Goal: Transaction & Acquisition: Subscribe to service/newsletter

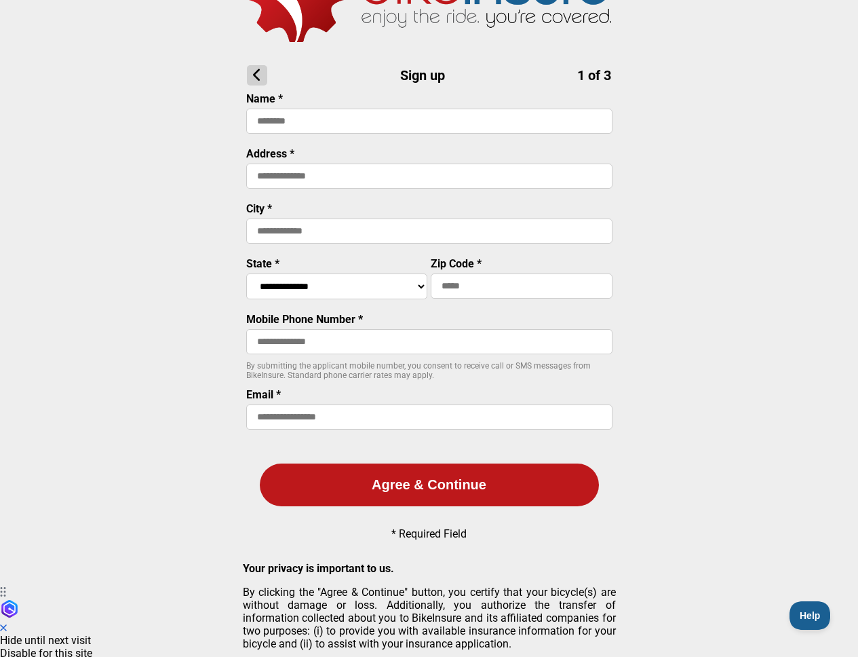
scroll to position [93, 0]
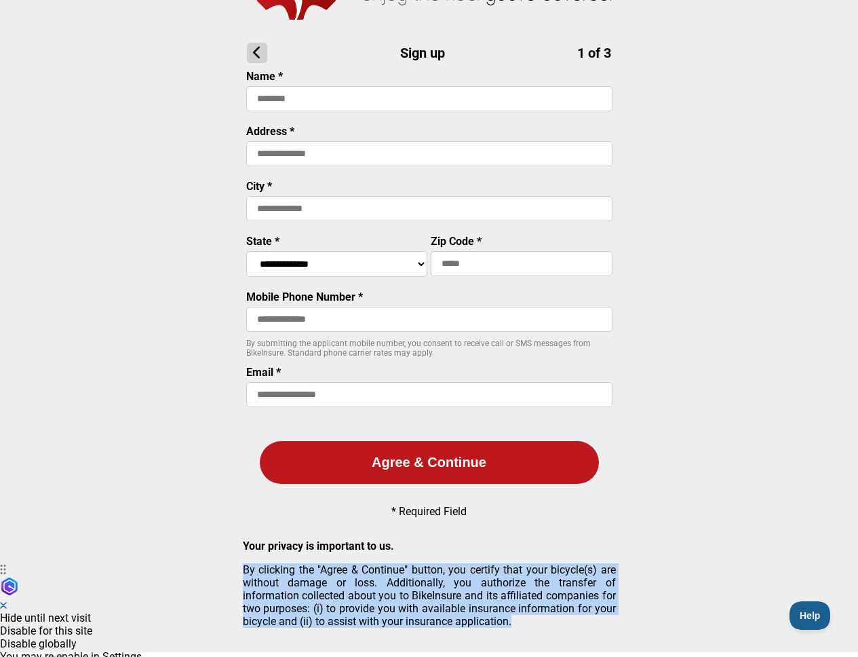
drag, startPoint x: 534, startPoint y: 553, endPoint x: 562, endPoint y: 623, distance: 74.9
click at [562, 623] on div "Your privacy is important to us. By clicking the "Agree & Continue" button, you…" at bounding box center [429, 583] width 373 height 110
click at [562, 623] on p "By clicking the "Agree & Continue" button, you certify that your bicycle(s) are…" at bounding box center [429, 595] width 373 height 64
drag, startPoint x: 555, startPoint y: 598, endPoint x: 562, endPoint y: 556, distance: 42.7
click at [562, 556] on div "Your privacy is important to us. By clicking the "Agree & Continue" button, you…" at bounding box center [429, 583] width 373 height 110
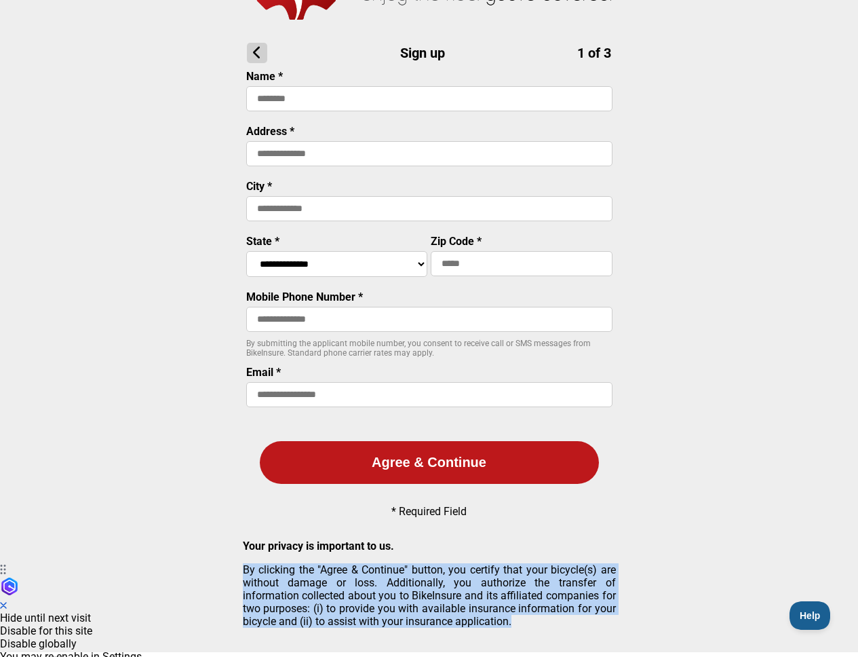
click at [575, 571] on p "By clicking the "Agree & Continue" button, you certify that your bicycle(s) are…" at bounding box center [429, 595] width 373 height 64
drag, startPoint x: 566, startPoint y: 596, endPoint x: 562, endPoint y: 623, distance: 27.4
click at [562, 623] on p "By clicking the "Agree & Continue" button, you certify that your bicycle(s) are…" at bounding box center [429, 595] width 373 height 64
drag, startPoint x: 560, startPoint y: 619, endPoint x: 585, endPoint y: 560, distance: 63.5
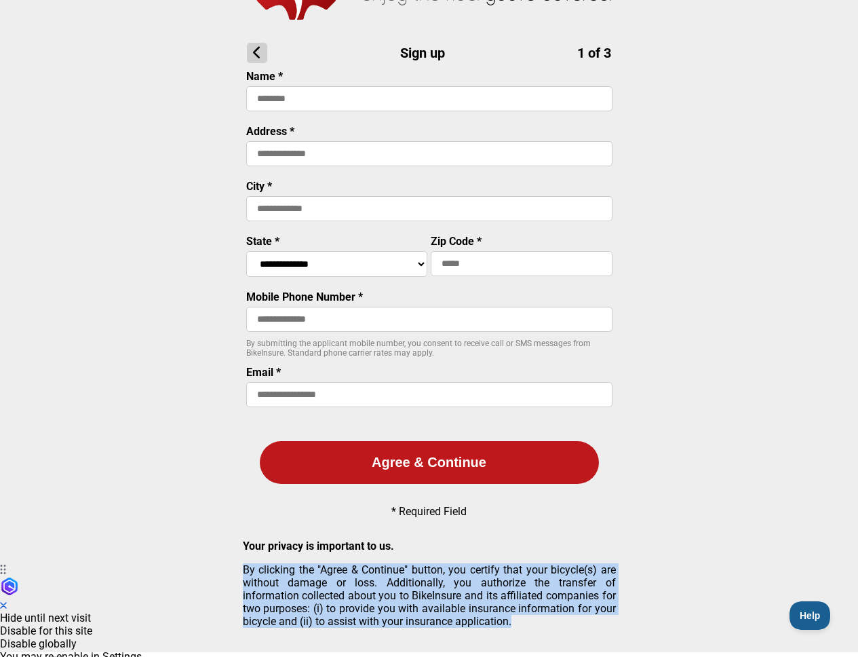
click at [557, 544] on div "Your privacy is important to us. By clicking the "Agree & Continue" button, you…" at bounding box center [429, 583] width 373 height 110
click at [585, 560] on div "Your privacy is important to us. By clicking the "Agree & Continue" button, you…" at bounding box center [429, 583] width 373 height 110
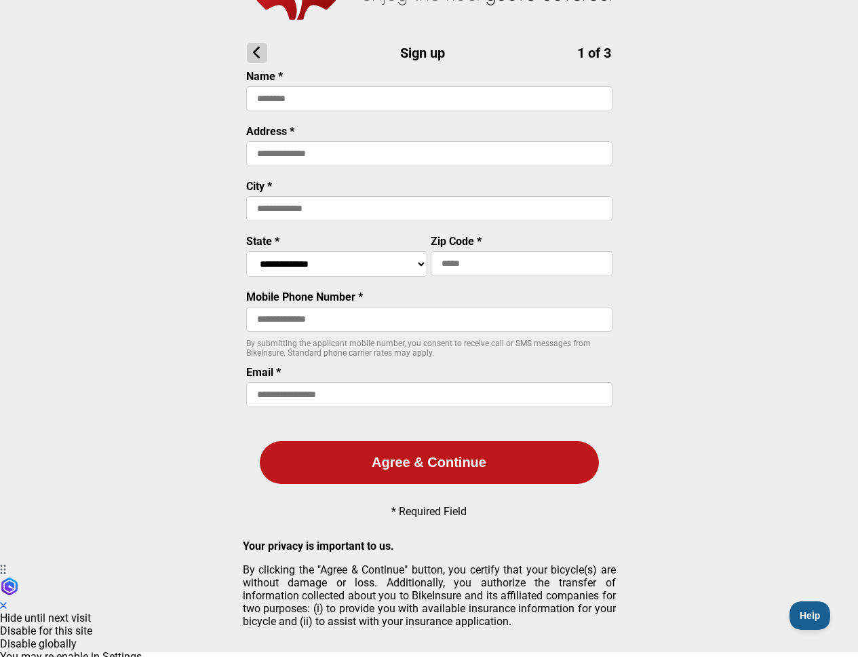
click at [75, 116] on main "**********" at bounding box center [429, 279] width 858 height 745
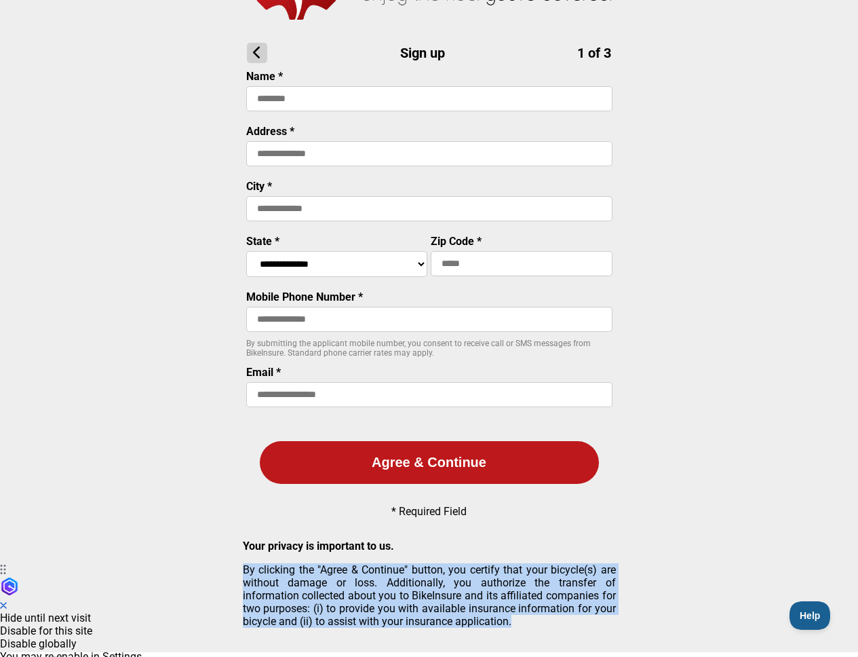
drag, startPoint x: 583, startPoint y: 625, endPoint x: 590, endPoint y: 556, distance: 70.3
click at [590, 556] on div "Your privacy is important to us. By clicking the "Agree & Continue" button, you…" at bounding box center [429, 583] width 373 height 110
click at [587, 552] on p "Your privacy is important to us." at bounding box center [429, 545] width 373 height 13
drag, startPoint x: 581, startPoint y: 556, endPoint x: 590, endPoint y: 624, distance: 68.5
click at [590, 625] on div "Your privacy is important to us. By clicking the "Agree & Continue" button, you…" at bounding box center [429, 583] width 373 height 110
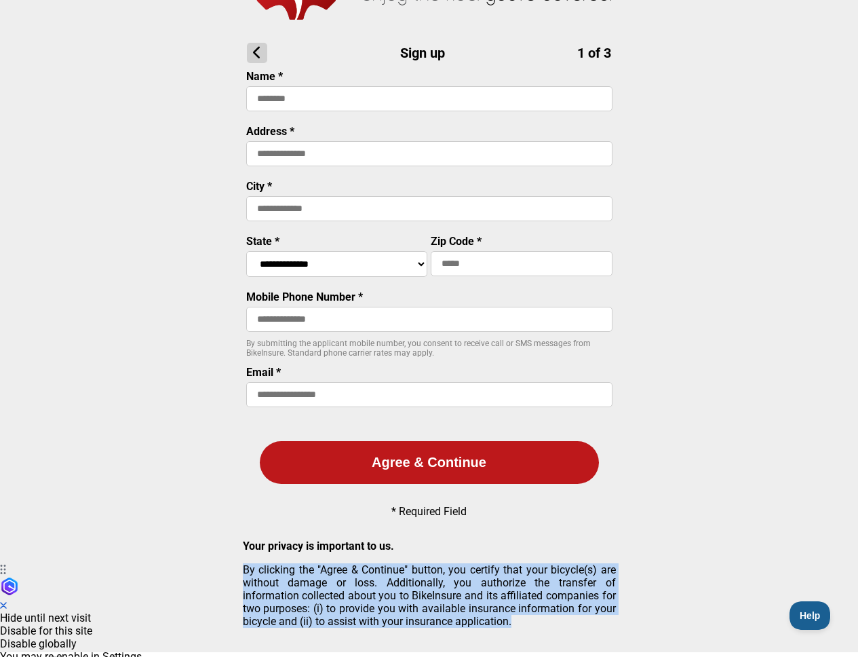
click at [590, 624] on p "By clicking the "Agree & Continue" button, you certify that your bicycle(s) are…" at bounding box center [429, 595] width 373 height 64
drag, startPoint x: 583, startPoint y: 625, endPoint x: 583, endPoint y: 526, distance: 99.0
click at [583, 526] on main "**********" at bounding box center [429, 279] width 858 height 745
click at [591, 546] on p "Your privacy is important to us." at bounding box center [429, 545] width 373 height 13
drag, startPoint x: 584, startPoint y: 612, endPoint x: 586, endPoint y: 623, distance: 11.0
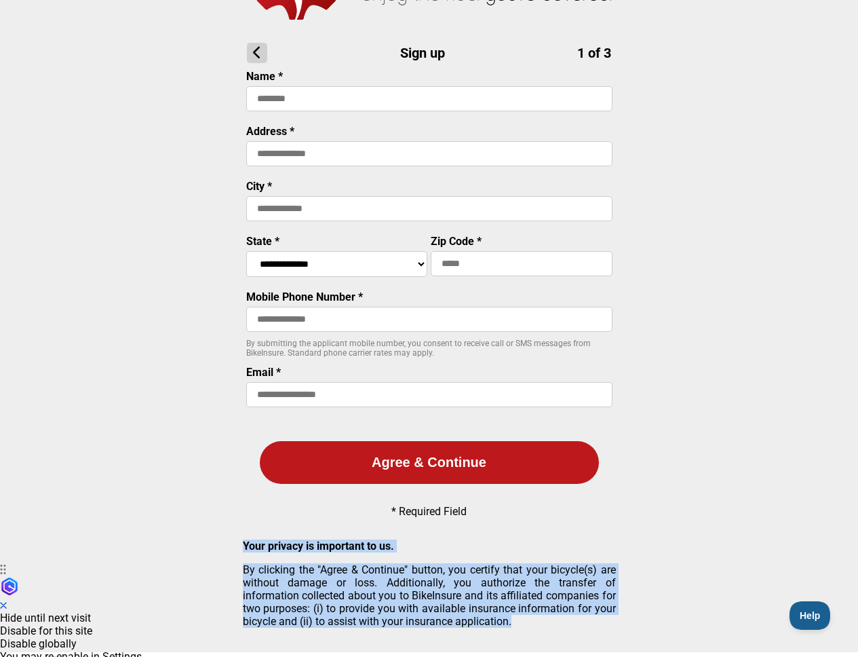
click at [586, 623] on div "Your privacy is important to us. By clicking the "Agree & Continue" button, you…" at bounding box center [429, 583] width 373 height 110
click at [586, 623] on p "By clicking the "Agree & Continue" button, you certify that your bicycle(s) are…" at bounding box center [429, 595] width 373 height 64
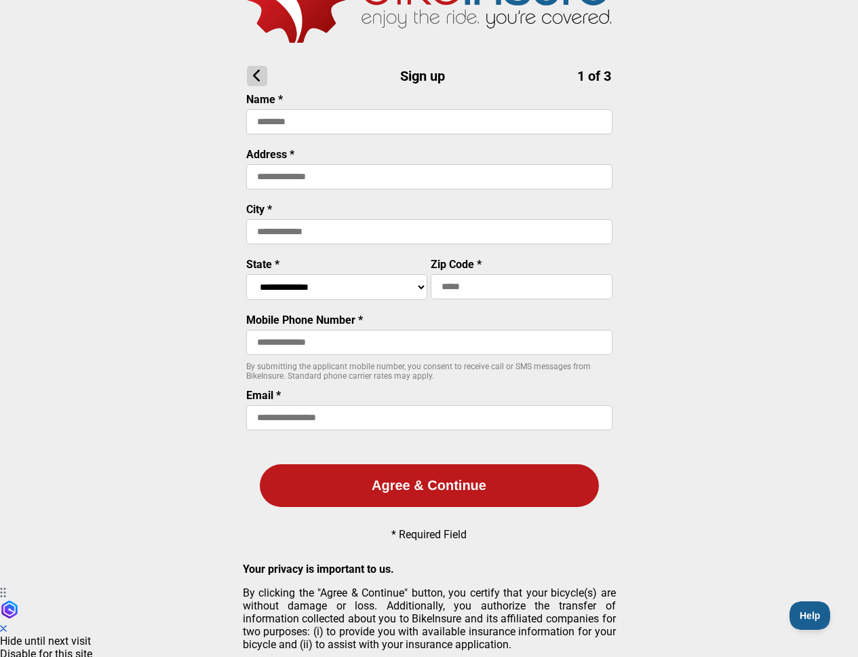
scroll to position [0, 0]
